Goal: Task Accomplishment & Management: Manage account settings

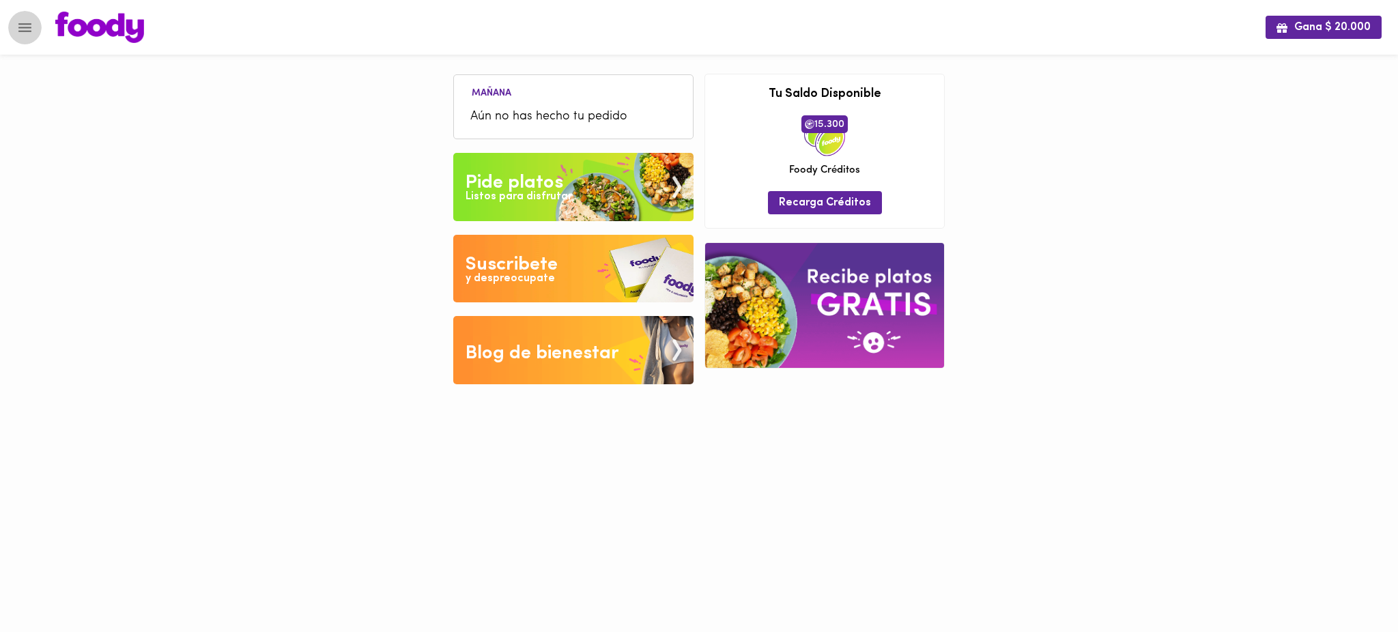
click at [25, 29] on icon "Menu" at bounding box center [24, 27] width 17 height 17
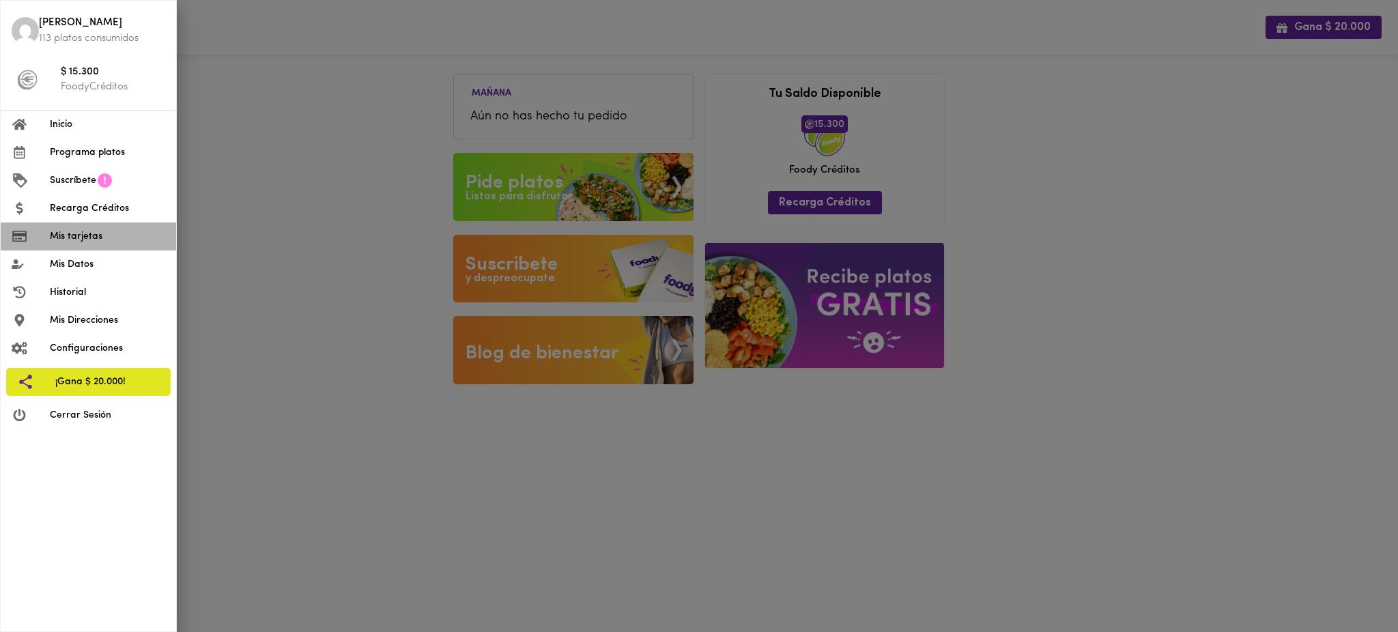
click at [107, 239] on span "Mis tarjetas" at bounding box center [107, 236] width 115 height 14
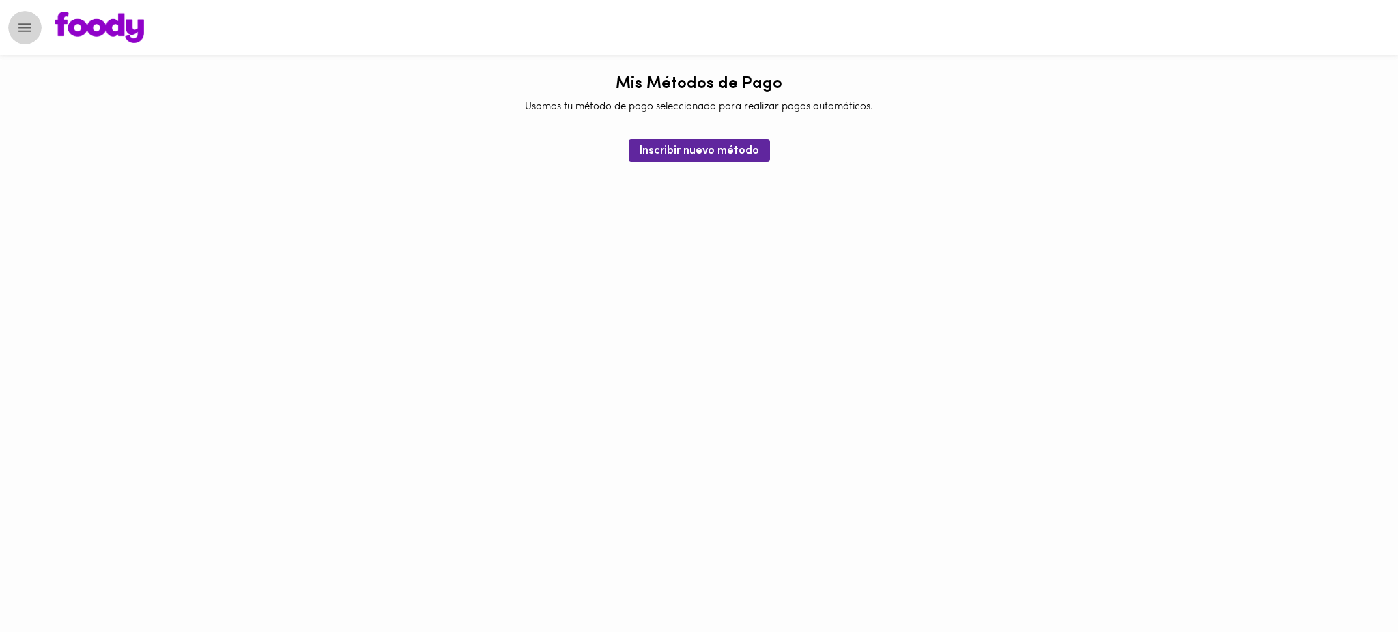
click at [28, 22] on icon "Menu" at bounding box center [24, 27] width 17 height 17
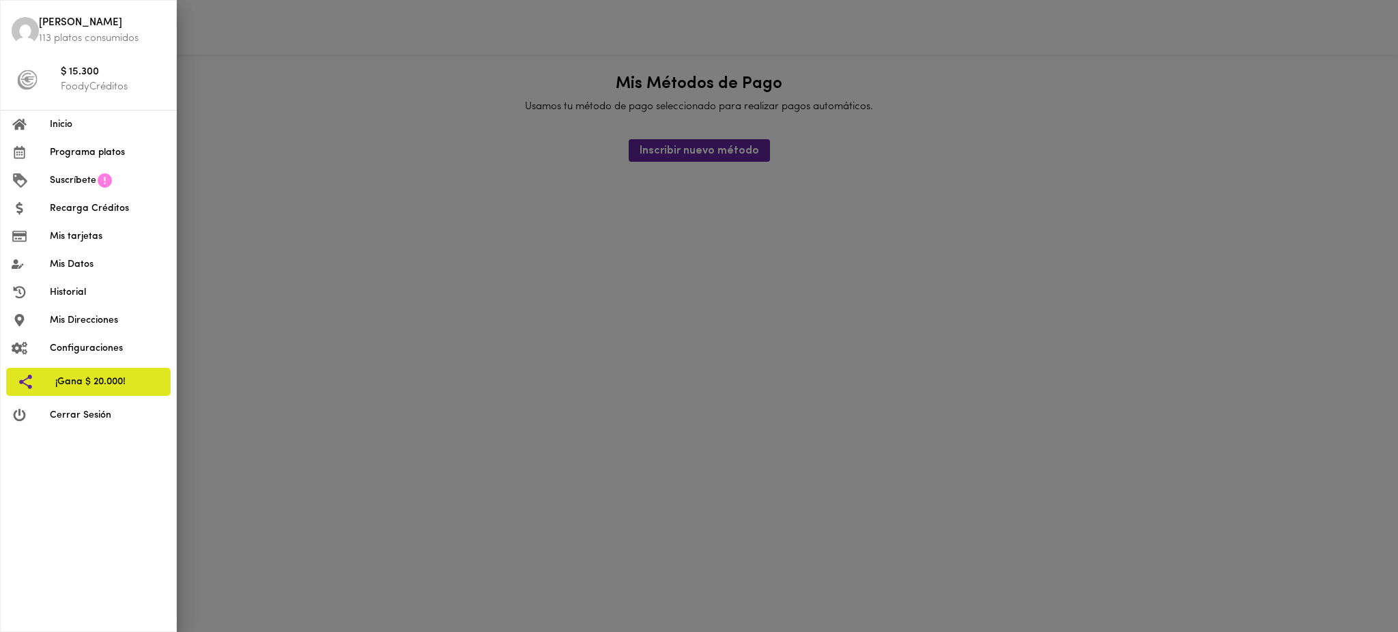
click at [85, 419] on span "Cerrar Sesión" at bounding box center [107, 415] width 115 height 14
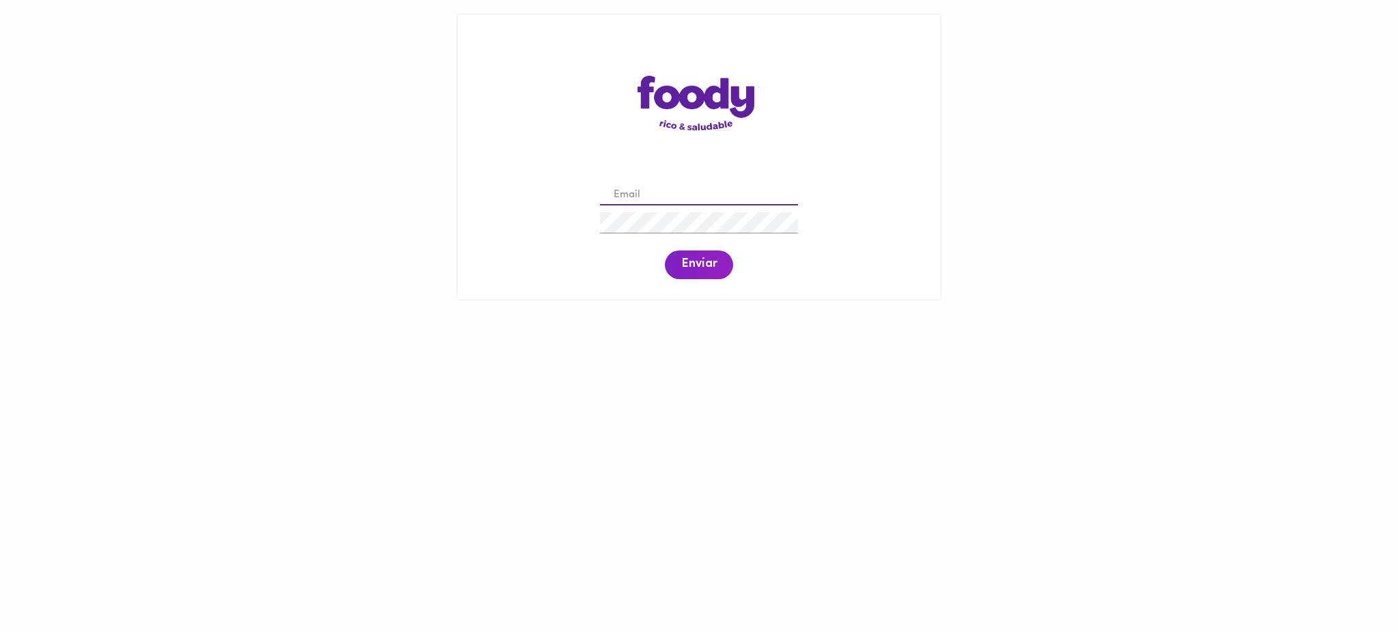
click at [706, 193] on input "email" at bounding box center [699, 195] width 198 height 21
paste input "[EMAIL_ADDRESS][DOMAIN_NAME]"
type input "[EMAIL_ADDRESS][DOMAIN_NAME]"
click at [689, 267] on span "Enviar" at bounding box center [698, 264] width 35 height 15
